Goal: Task Accomplishment & Management: Manage account settings

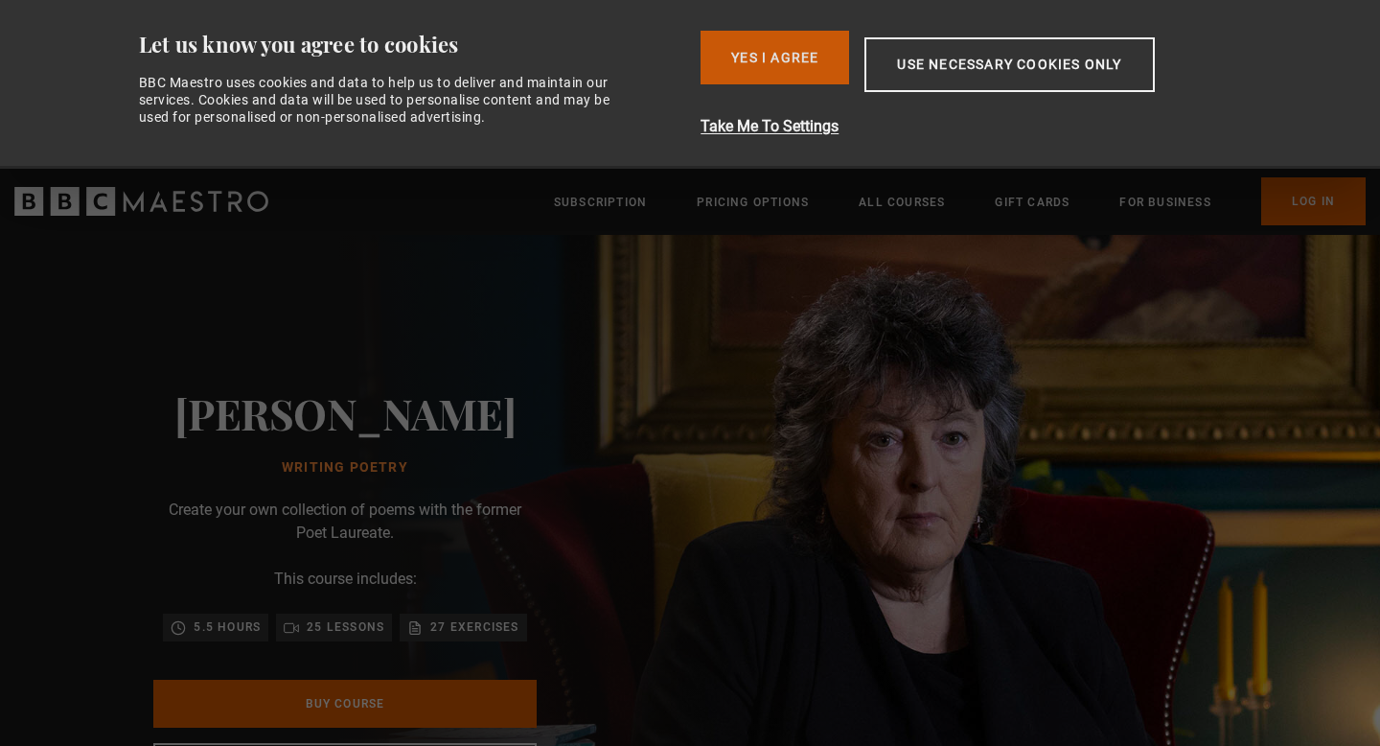
click at [814, 57] on button "Yes I Agree" at bounding box center [775, 58] width 149 height 54
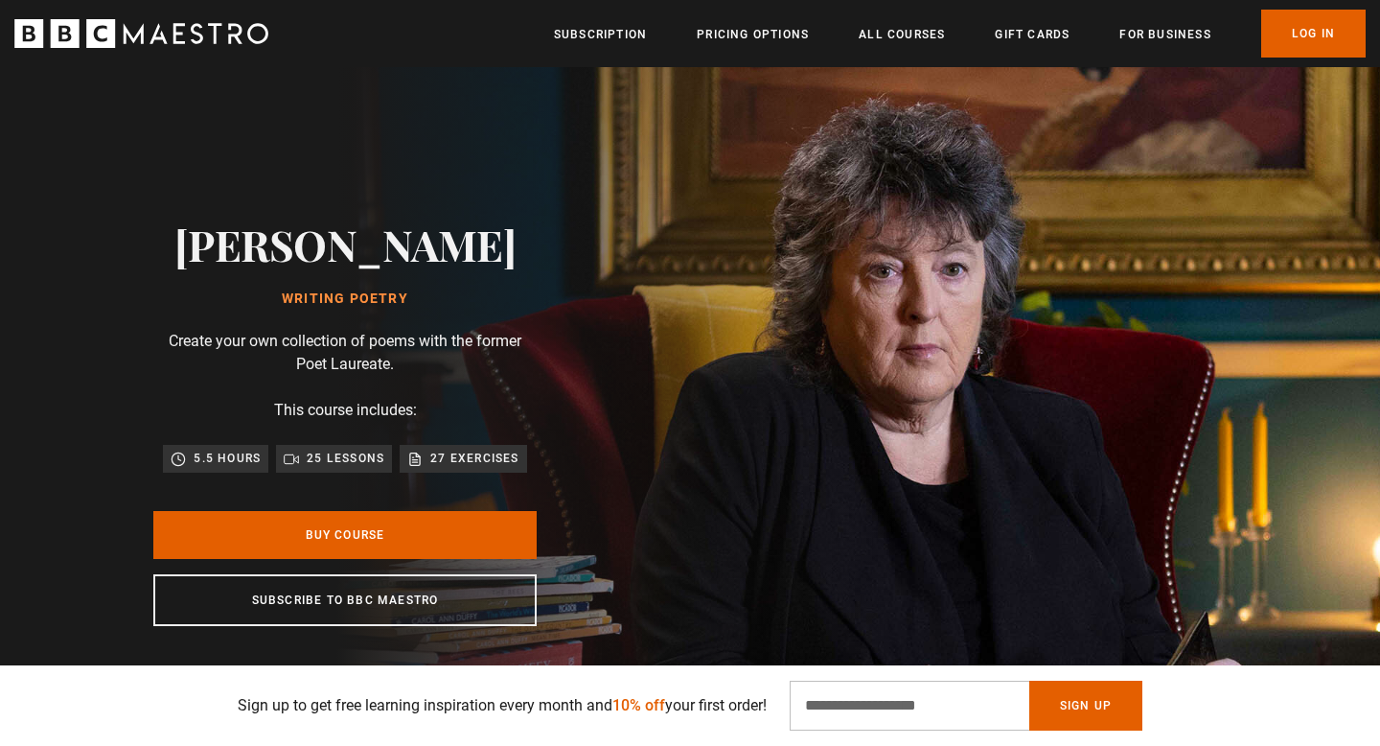
scroll to position [59, 0]
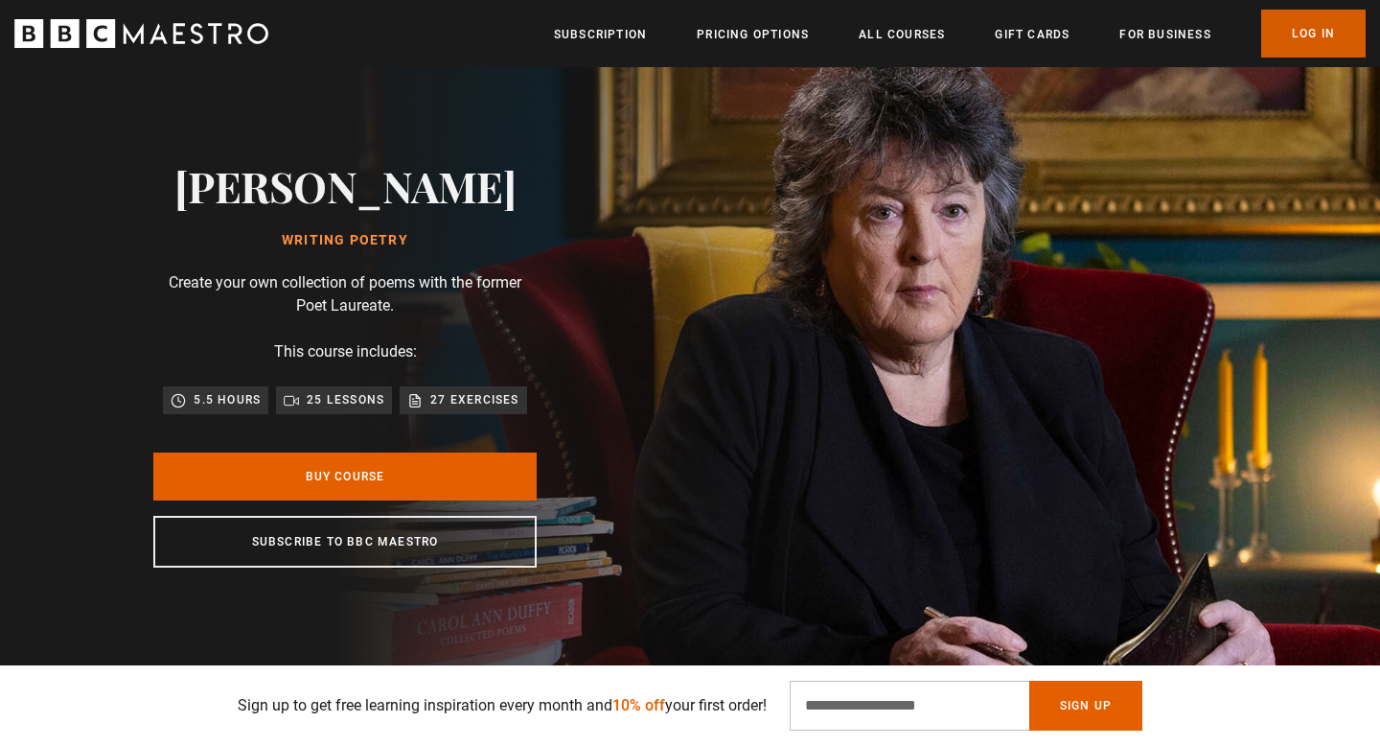
click at [1336, 40] on link "Log In" at bounding box center [1313, 34] width 104 height 48
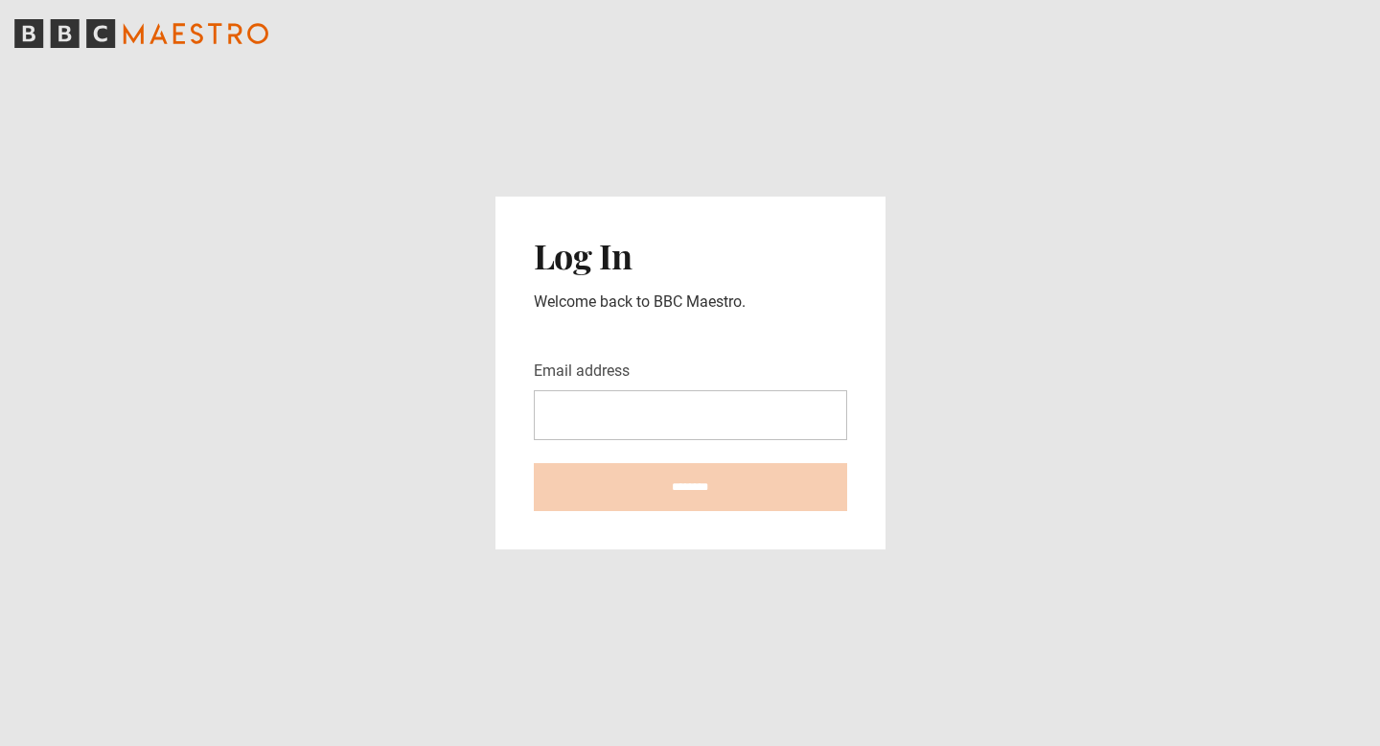
type input "*"
